Goal: Obtain resource: Download file/media

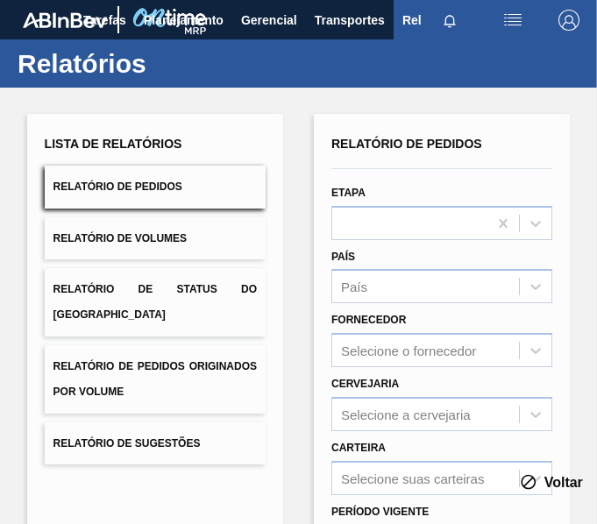
click at [215, 364] on button "Relatório de Pedidos Originados por Volume" at bounding box center [155, 379] width 221 height 68
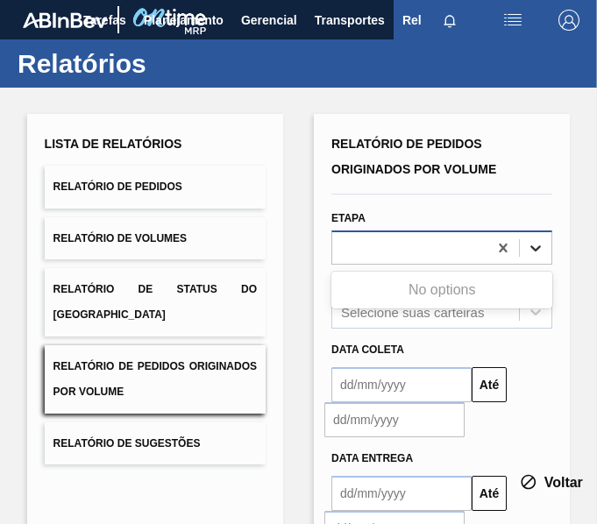
click at [535, 244] on icon at bounding box center [536, 248] width 18 height 18
click at [434, 259] on div at bounding box center [409, 248] width 155 height 25
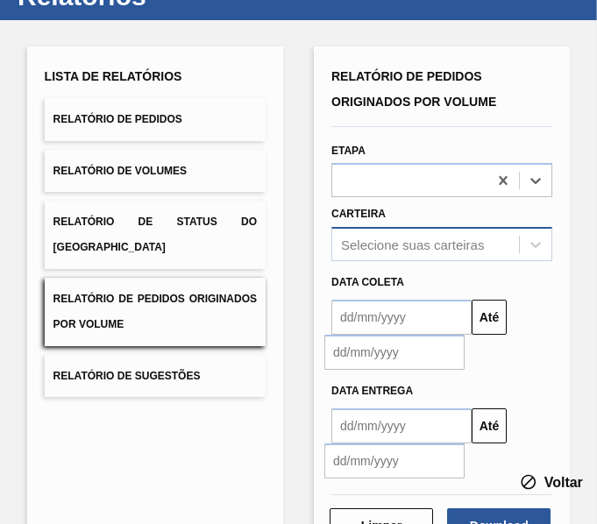
click at [414, 261] on div "Selecione suas carteiras" at bounding box center [441, 244] width 221 height 34
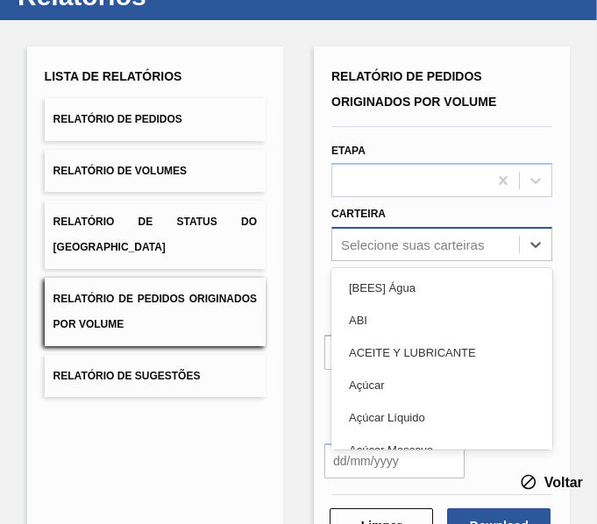
scroll to position [82, 0]
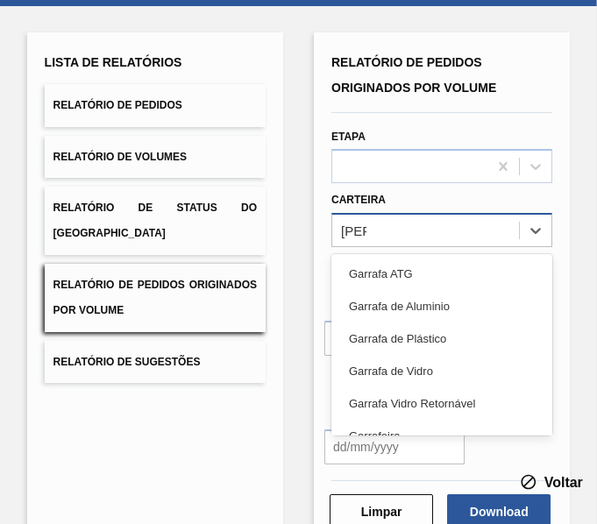
type input "garra"
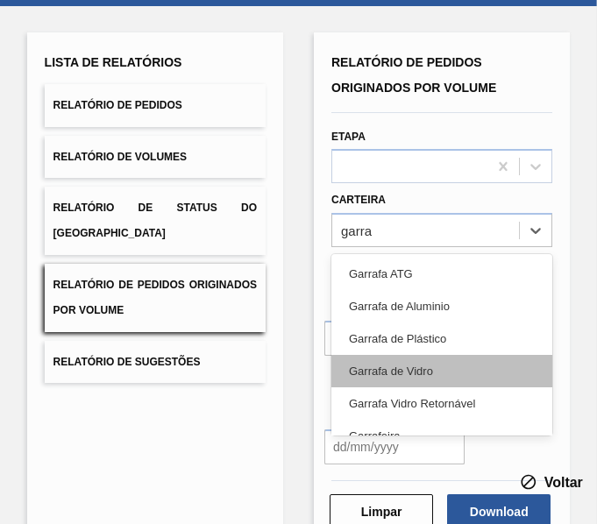
click at [461, 360] on div "Garrafa de Vidro" at bounding box center [441, 371] width 221 height 32
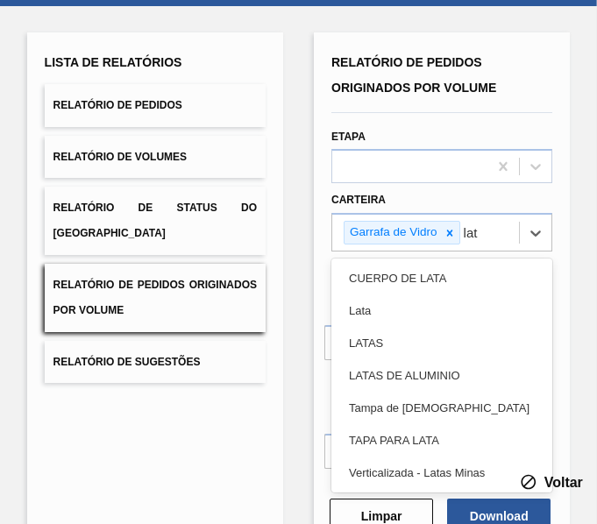
type input "lata"
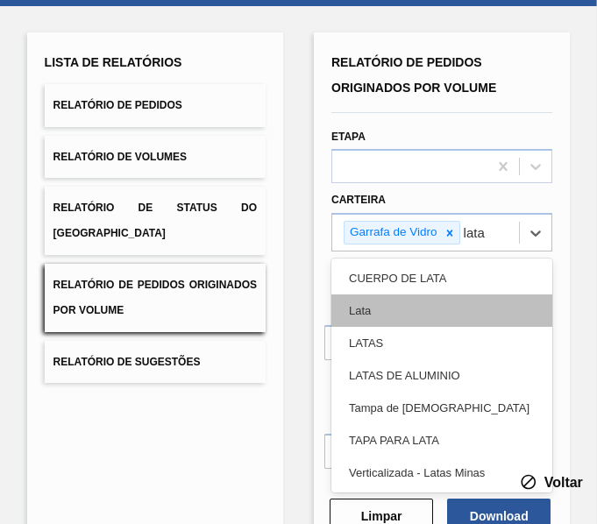
click at [414, 296] on div "Lata" at bounding box center [441, 310] width 221 height 32
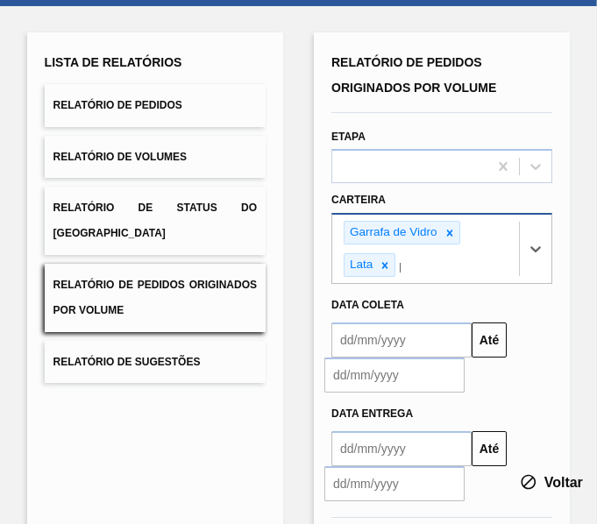
scroll to position [118, 0]
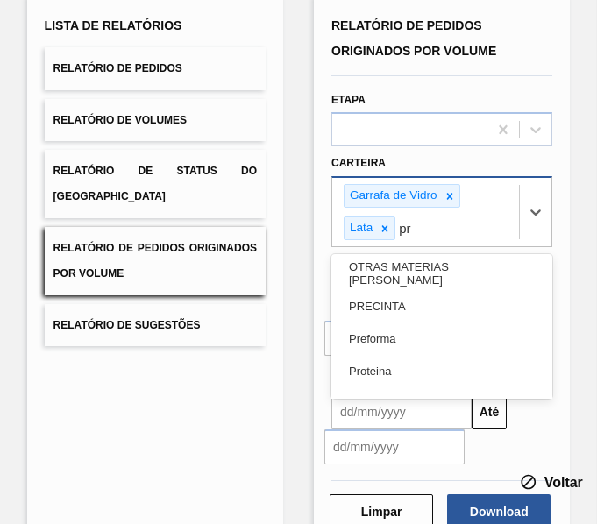
type input "pre"
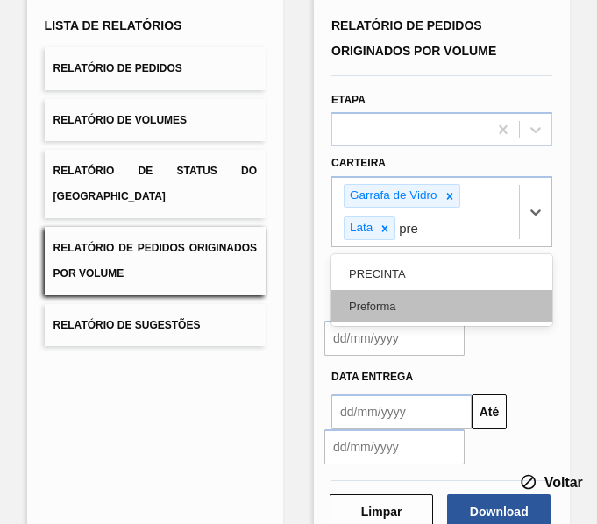
click at [393, 296] on div "Preforma" at bounding box center [441, 306] width 221 height 32
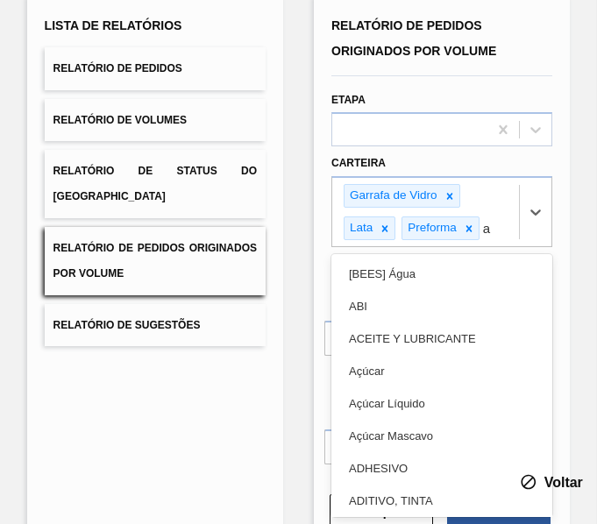
type input "aç"
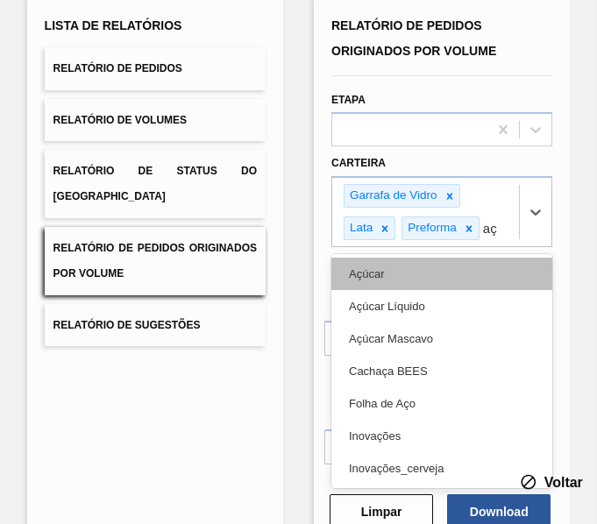
click at [391, 279] on div "Açúcar" at bounding box center [441, 274] width 221 height 32
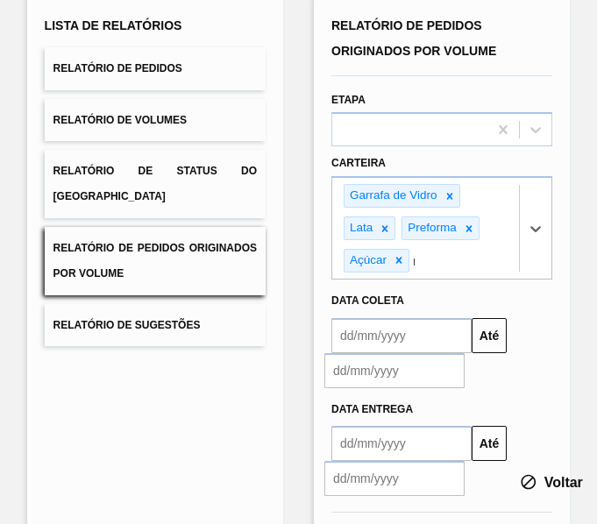
scroll to position [151, 0]
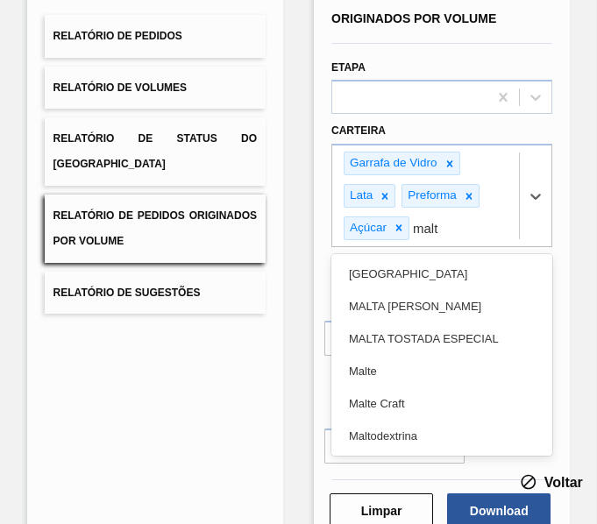
type input "malte"
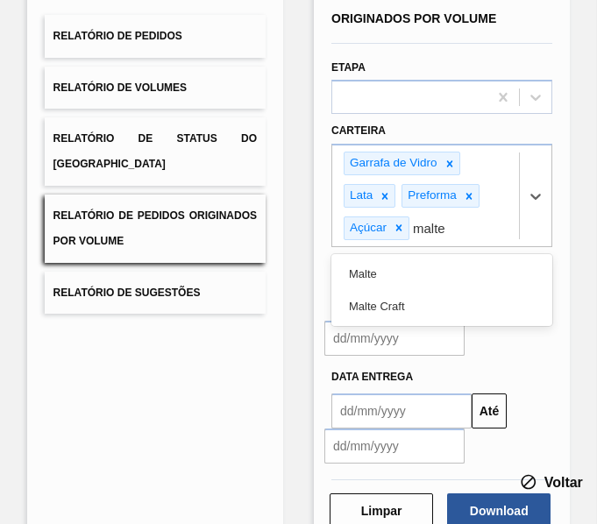
click at [391, 279] on div "Malte" at bounding box center [441, 274] width 221 height 32
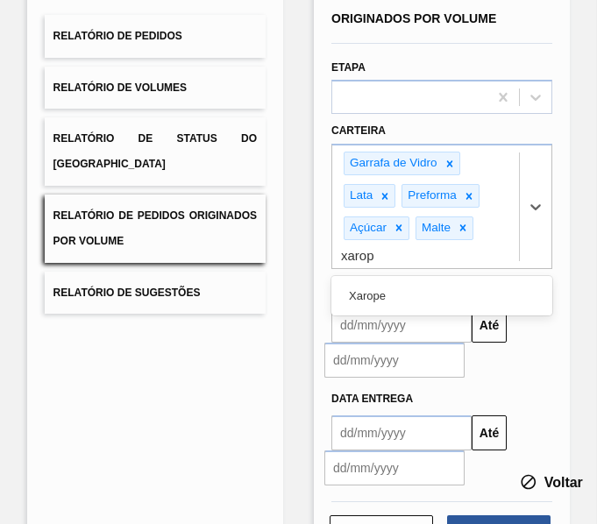
type input "xarope"
click at [391, 280] on div "Xarope" at bounding box center [441, 296] width 221 height 32
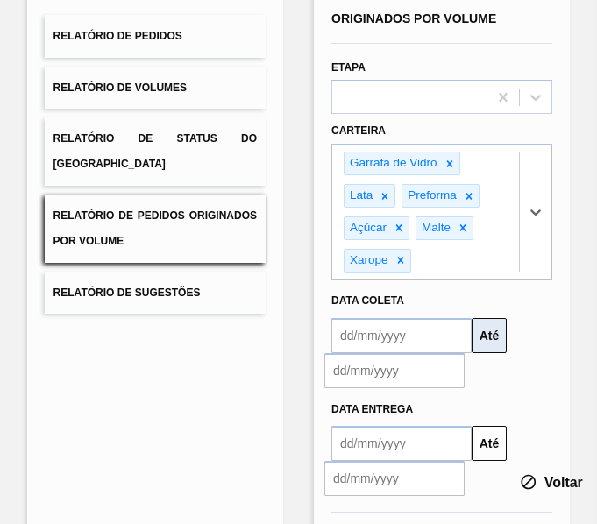
click at [492, 349] on button "Até" at bounding box center [488, 335] width 35 height 35
click at [433, 340] on input "text" at bounding box center [401, 335] width 140 height 35
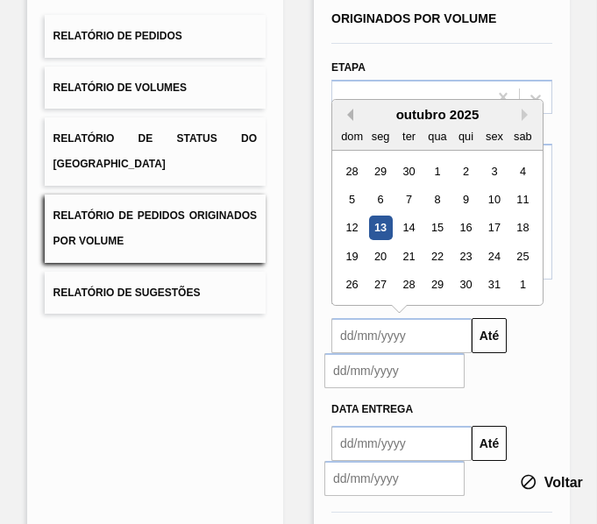
click at [351, 114] on button "Previous Month" at bounding box center [347, 115] width 12 height 12
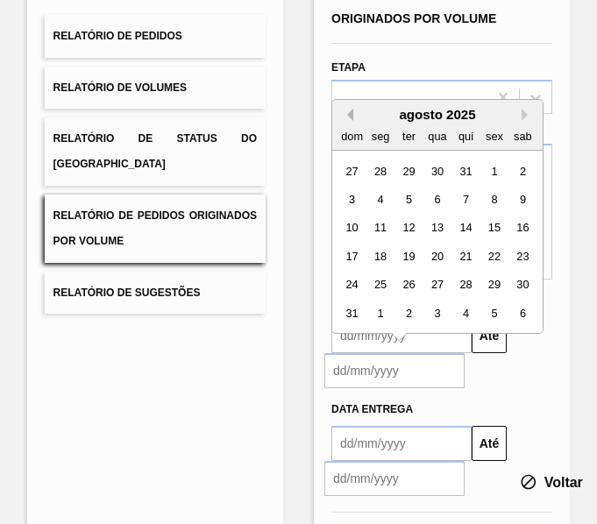
click at [351, 114] on button "Previous Month" at bounding box center [347, 115] width 12 height 12
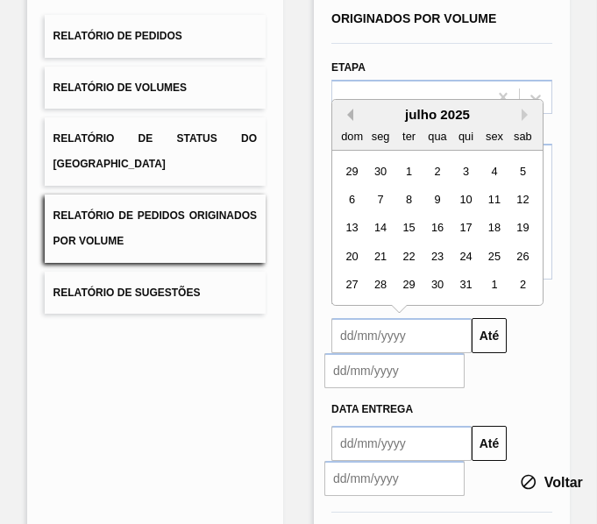
click at [351, 114] on button "Previous Month" at bounding box center [347, 115] width 12 height 12
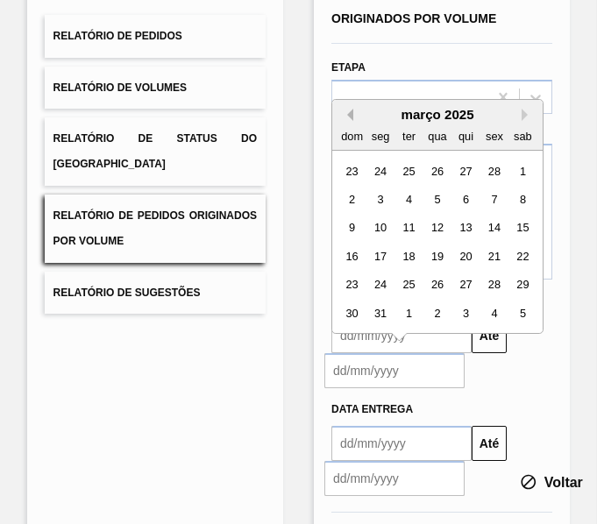
click at [351, 114] on button "Previous Month" at bounding box center [347, 115] width 12 height 12
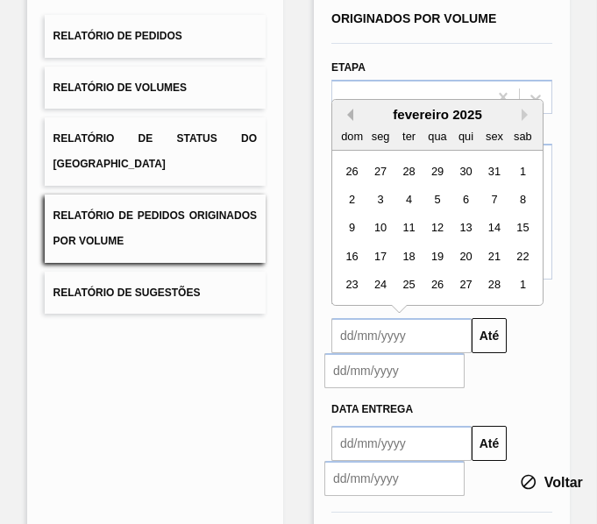
click at [351, 114] on button "Previous Month" at bounding box center [347, 115] width 12 height 12
click at [439, 168] on div "1" at bounding box center [437, 171] width 24 height 24
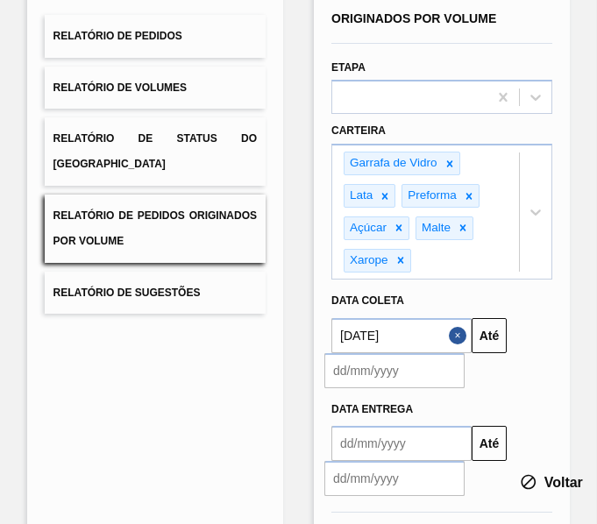
type input "[DATE]"
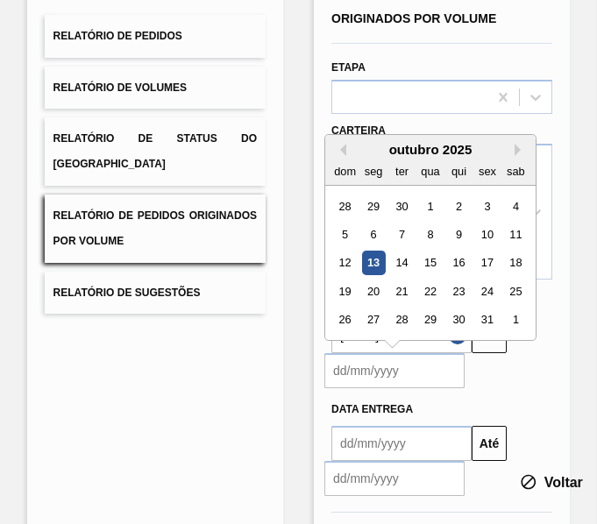
click at [415, 373] on input "text" at bounding box center [394, 370] width 140 height 35
click at [352, 261] on div "12" at bounding box center [345, 263] width 24 height 24
type input "[DATE]"
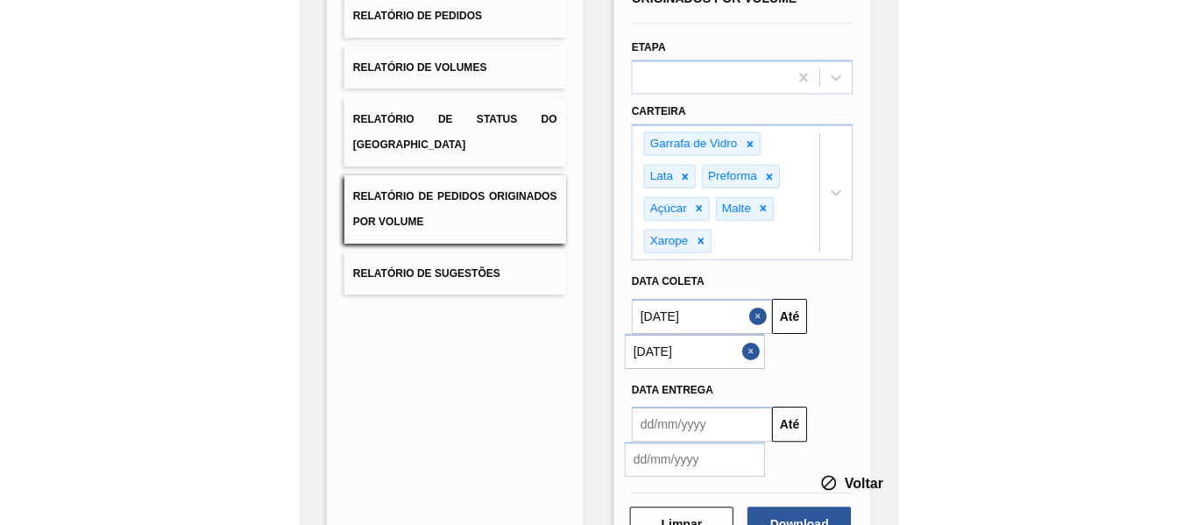
scroll to position [229, 0]
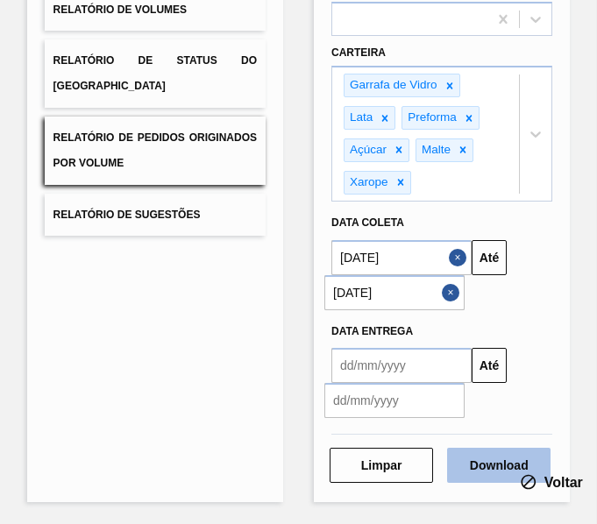
click at [479, 457] on button "Download" at bounding box center [498, 465] width 103 height 35
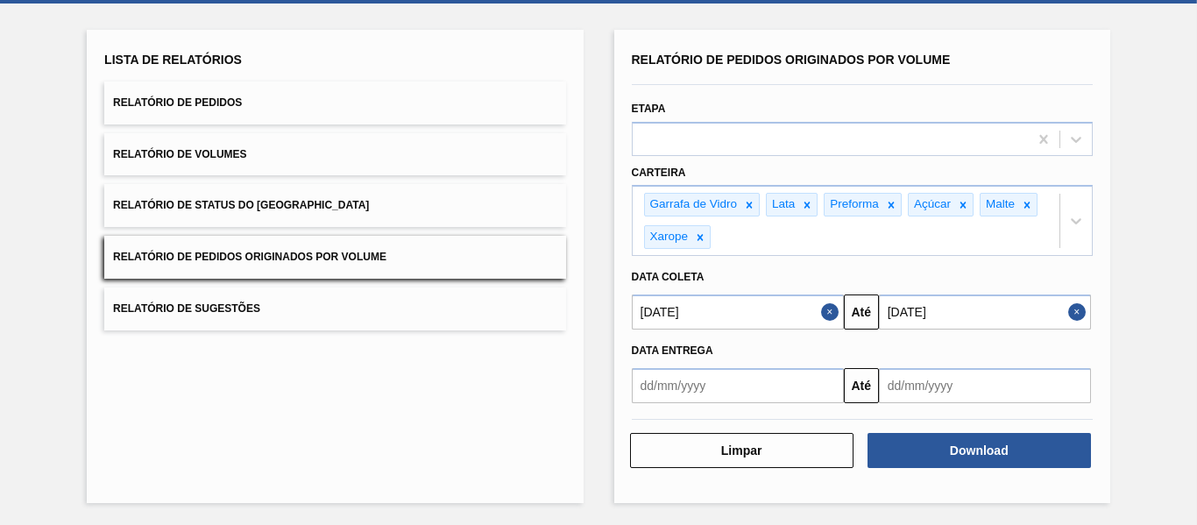
scroll to position [84, 0]
